Goal: Information Seeking & Learning: Learn about a topic

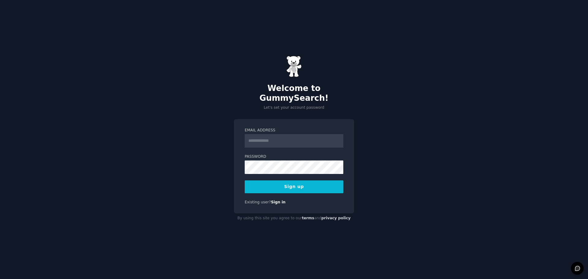
click at [293, 136] on input "Email Address" at bounding box center [294, 140] width 99 height 13
type input "**********"
click at [290, 184] on button "Sign up" at bounding box center [294, 186] width 99 height 13
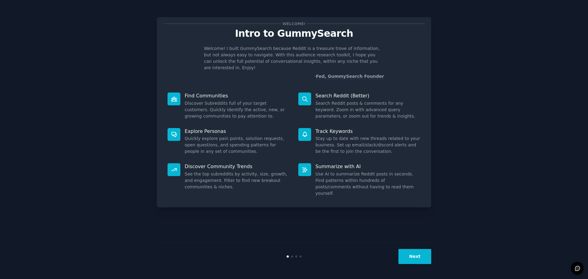
click at [420, 258] on button "Next" at bounding box center [415, 256] width 33 height 15
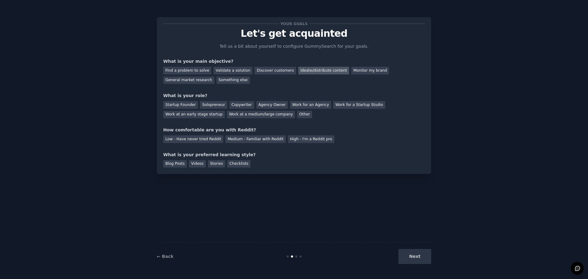
click at [311, 72] on div "Ideate/distribute content" at bounding box center [323, 71] width 51 height 8
click at [214, 77] on div "General market research" at bounding box center [188, 81] width 51 height 8
click at [303, 73] on div "Ideate/distribute content" at bounding box center [323, 71] width 51 height 8
click at [227, 115] on div "Work at a medium/large company" at bounding box center [261, 115] width 68 height 8
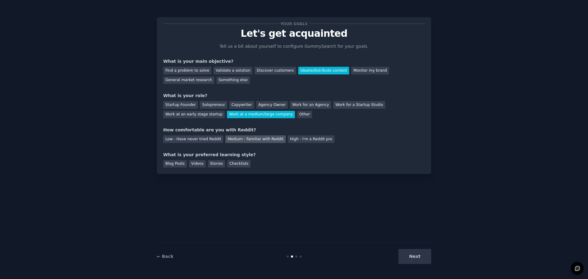
click at [249, 140] on div "Medium - Familiar with Reddit" at bounding box center [256, 139] width 60 height 8
click at [196, 165] on div "Videos" at bounding box center [197, 164] width 17 height 8
click at [412, 258] on button "Next" at bounding box center [415, 256] width 33 height 15
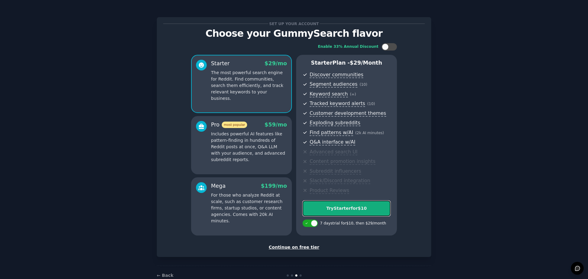
click at [358, 210] on div "Try Starter for $10" at bounding box center [346, 208] width 87 height 6
click at [297, 249] on div "Continue on free tier" at bounding box center [294, 247] width 262 height 6
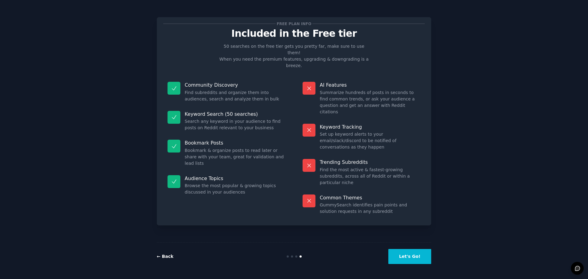
click at [161, 260] on div "← Back Let's Go!" at bounding box center [294, 256] width 275 height 28
click at [161, 259] on link "← Back" at bounding box center [165, 256] width 17 height 5
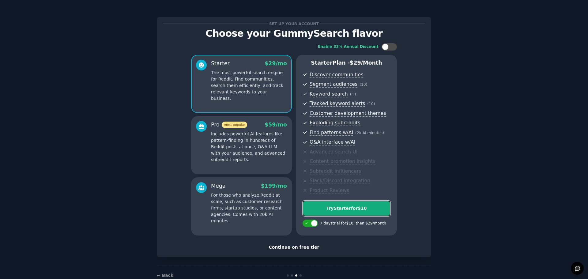
click at [347, 207] on div "Try Starter for $10" at bounding box center [346, 208] width 87 height 6
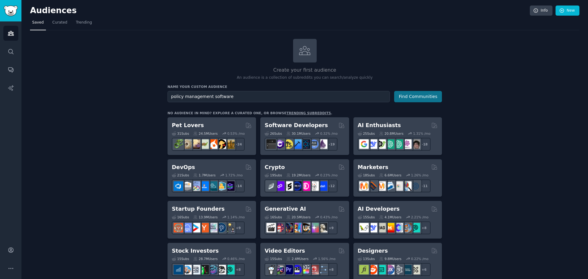
type input "policy management software"
click at [411, 99] on button "Find Communities" at bounding box center [418, 96] width 48 height 11
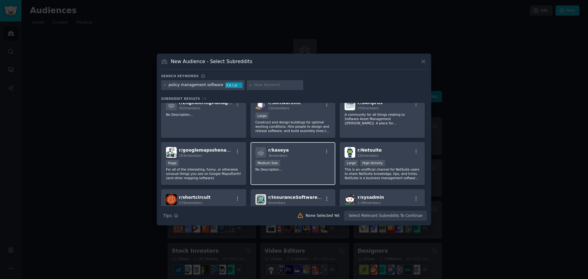
scroll to position [61, 0]
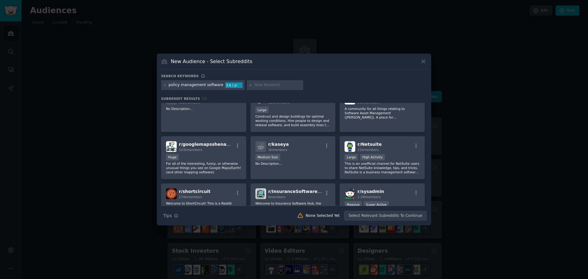
click at [255, 85] on input "text" at bounding box center [278, 85] width 47 height 6
type input "compliace mamagement"
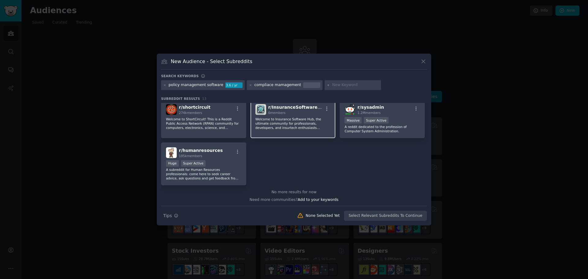
scroll to position [146, 0]
click at [164, 85] on icon at bounding box center [164, 85] width 3 height 3
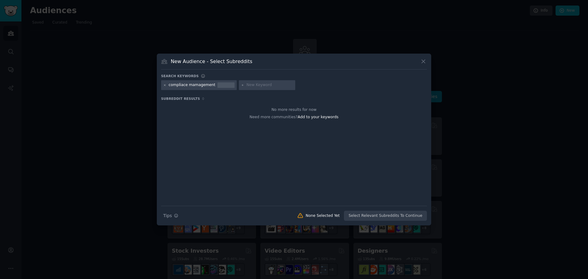
click at [165, 86] on icon at bounding box center [164, 85] width 3 height 3
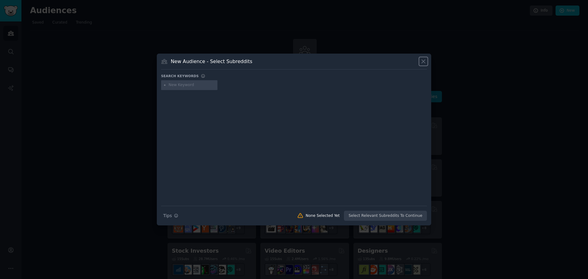
click at [423, 61] on icon at bounding box center [423, 61] width 3 height 3
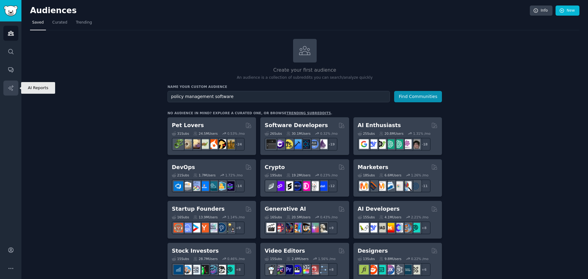
click at [9, 86] on icon "Sidebar" at bounding box center [11, 88] width 6 height 6
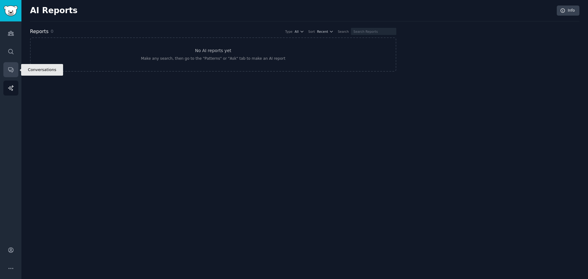
click at [11, 70] on icon "Sidebar" at bounding box center [11, 69] width 6 height 6
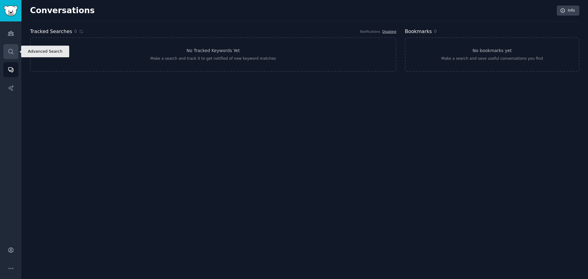
click at [14, 54] on link "Search" at bounding box center [10, 51] width 15 height 15
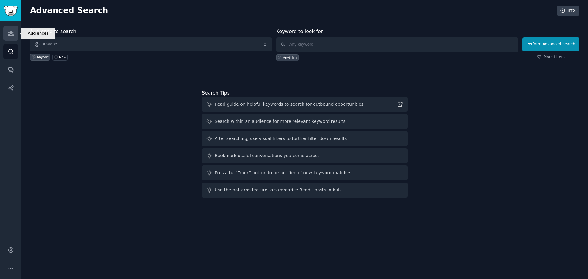
click at [8, 32] on icon "Sidebar" at bounding box center [11, 33] width 6 height 6
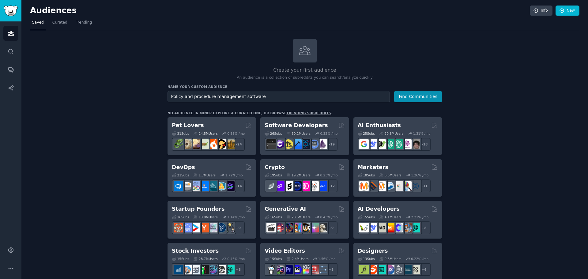
type input "Policy and procedure management software"
click at [394, 91] on button "Find Communities" at bounding box center [418, 96] width 48 height 11
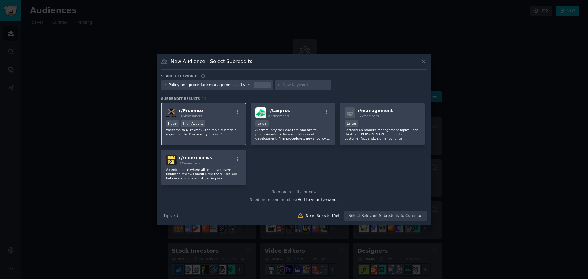
scroll to position [96, 0]
click at [423, 64] on icon at bounding box center [423, 61] width 6 height 6
